Goal: Transaction & Acquisition: Book appointment/travel/reservation

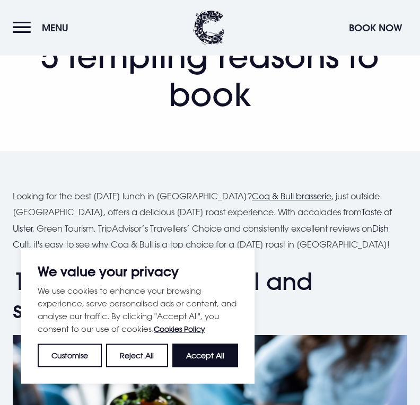
scroll to position [156, 0]
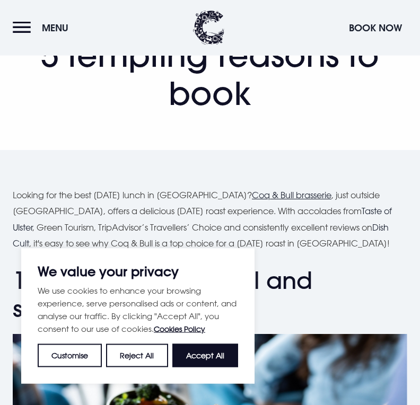
click at [219, 367] on button "Accept All" at bounding box center [205, 355] width 66 height 23
checkbox input "true"
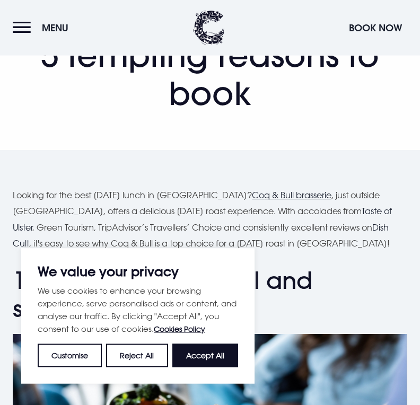
checkbox input "true"
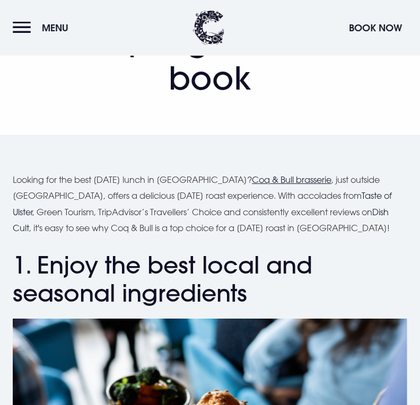
scroll to position [170, 0]
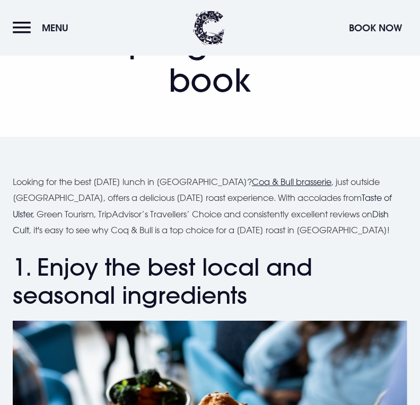
click at [11, 38] on header "Menu Book Now" at bounding box center [210, 28] width 420 height 56
click at [26, 32] on button "Menu" at bounding box center [43, 27] width 61 height 23
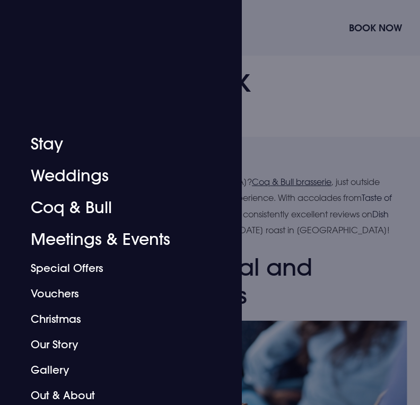
scroll to position [133, 0]
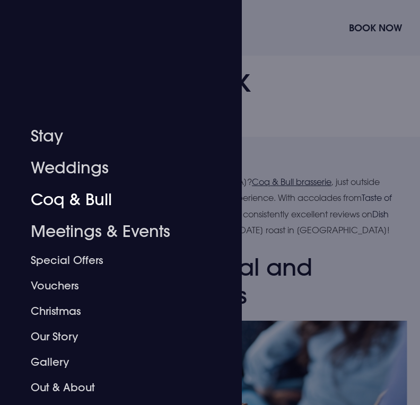
click at [50, 203] on link "Coq & Bull" at bounding box center [114, 200] width 167 height 32
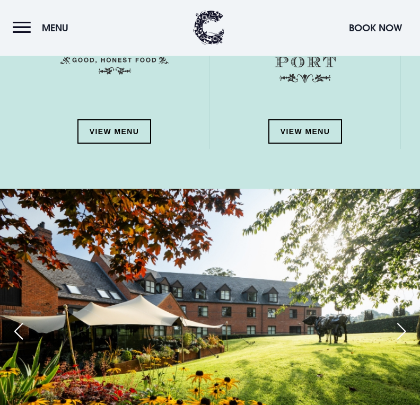
scroll to position [1805, 0]
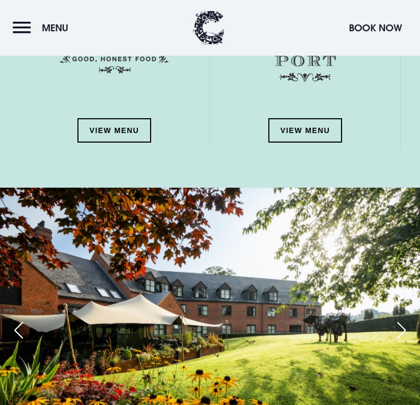
click at [126, 124] on link "View Menu" at bounding box center [114, 130] width 74 height 24
